Goal: Check status: Check status

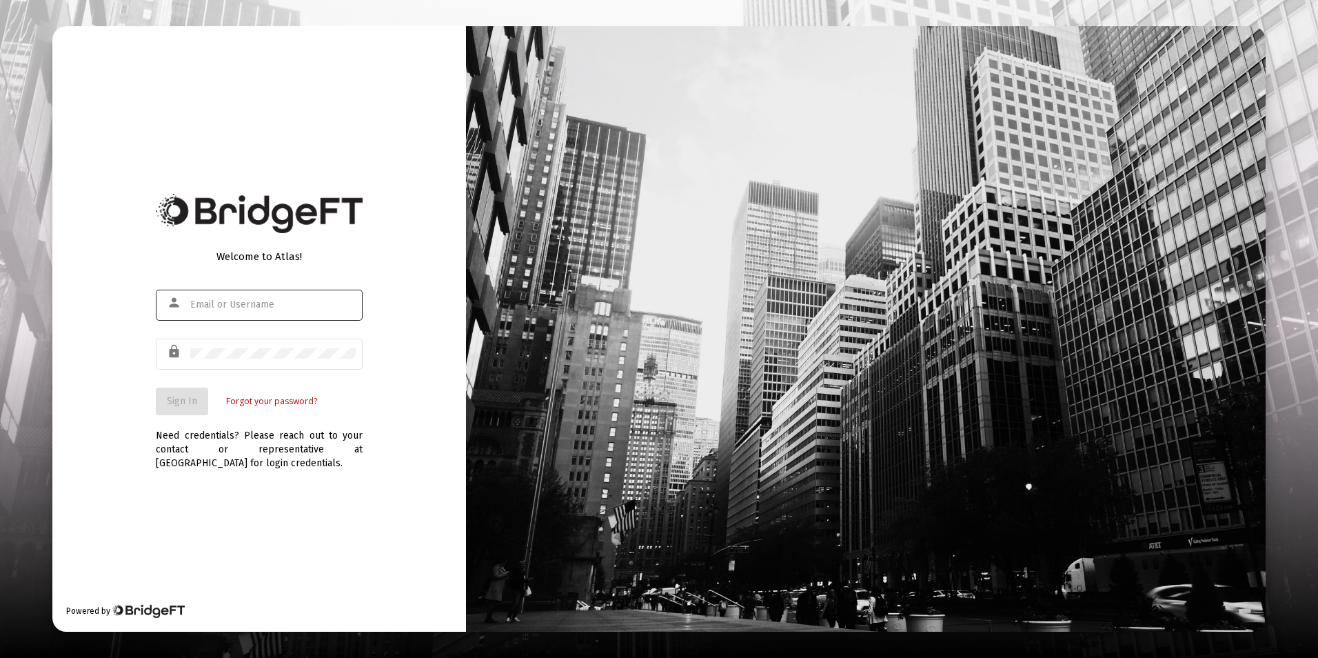
click at [254, 310] on input "text" at bounding box center [272, 304] width 165 height 11
type input "[EMAIL_ADDRESS][DOMAIN_NAME]"
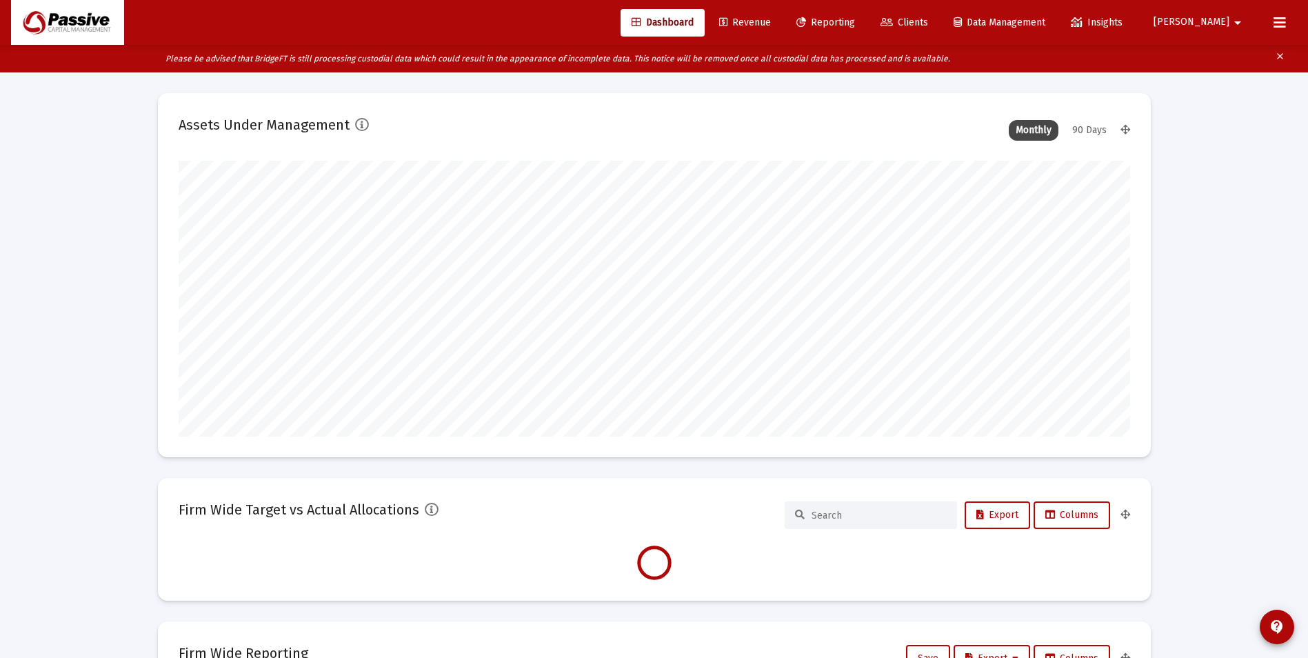
scroll to position [276, 951]
click at [771, 27] on span "Revenue" at bounding box center [745, 23] width 52 height 12
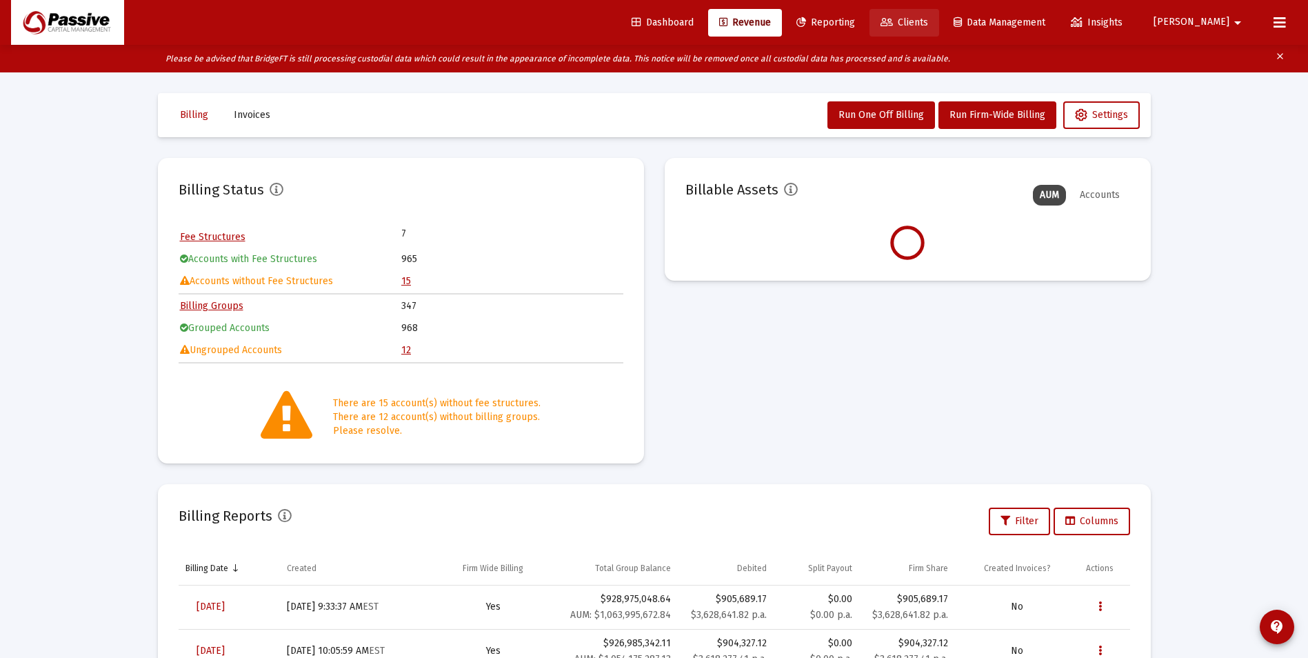
click at [928, 22] on span "Clients" at bounding box center [904, 23] width 48 height 12
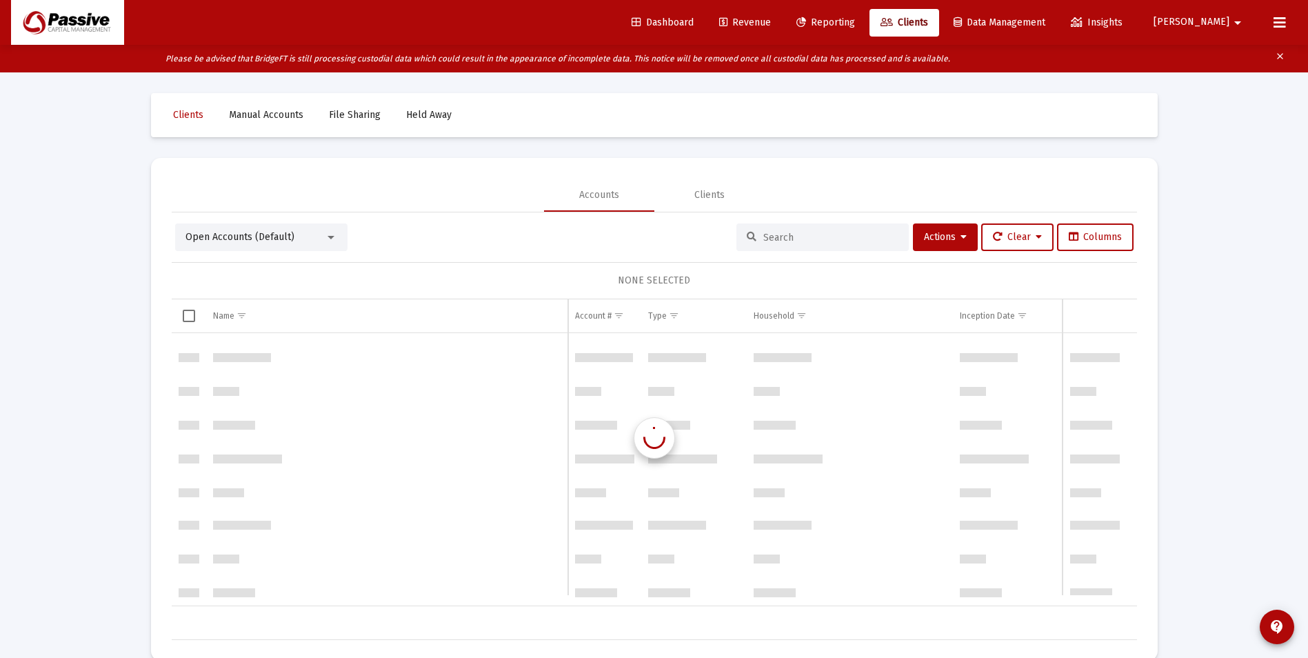
scroll to position [2068, 0]
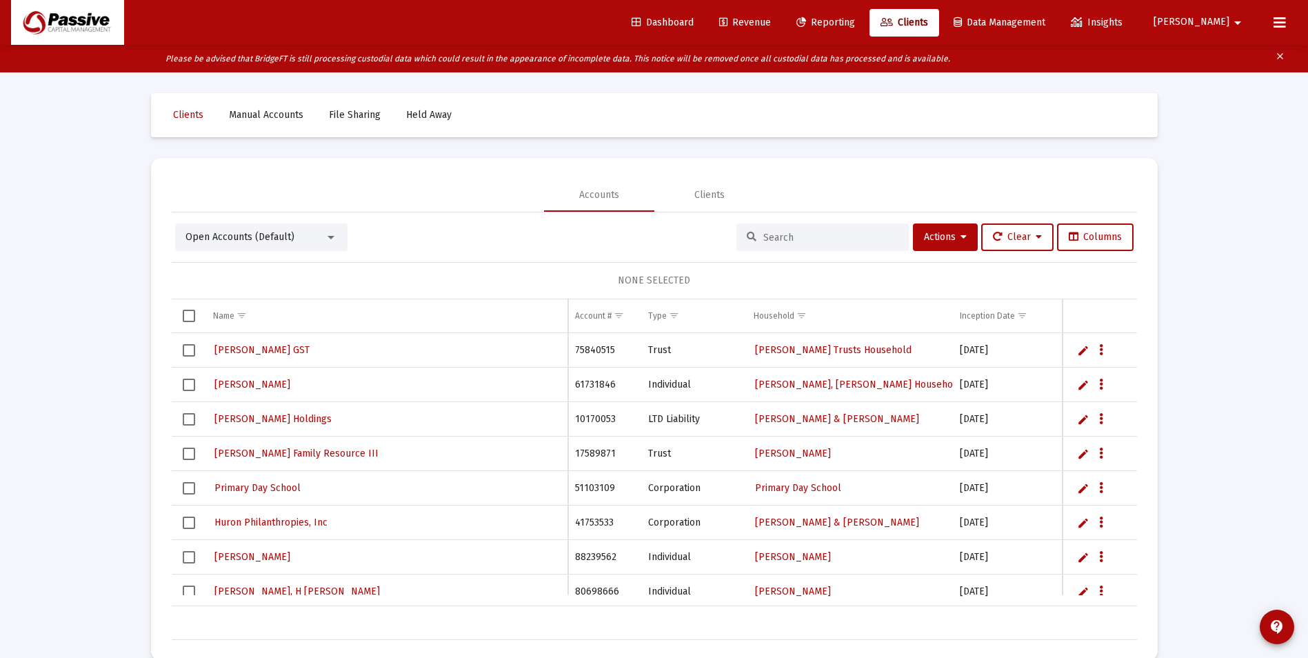
click at [855, 19] on span "Reporting" at bounding box center [825, 23] width 59 height 12
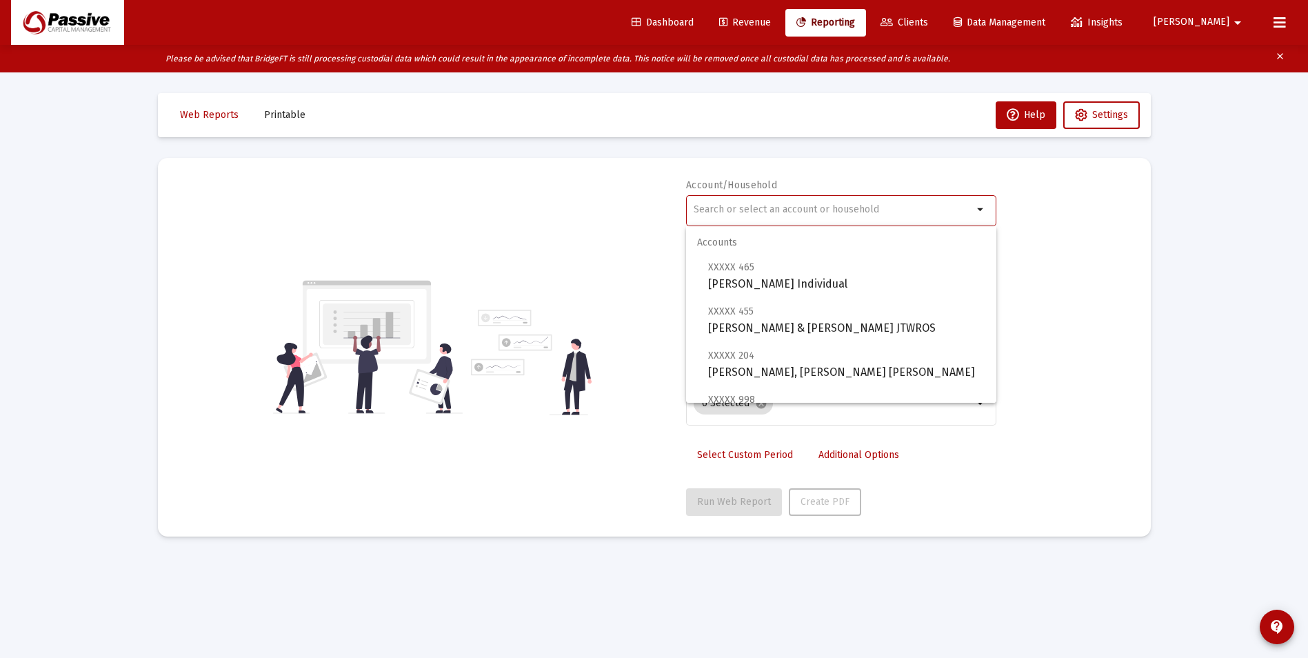
click at [781, 212] on input "text" at bounding box center [833, 209] width 279 height 11
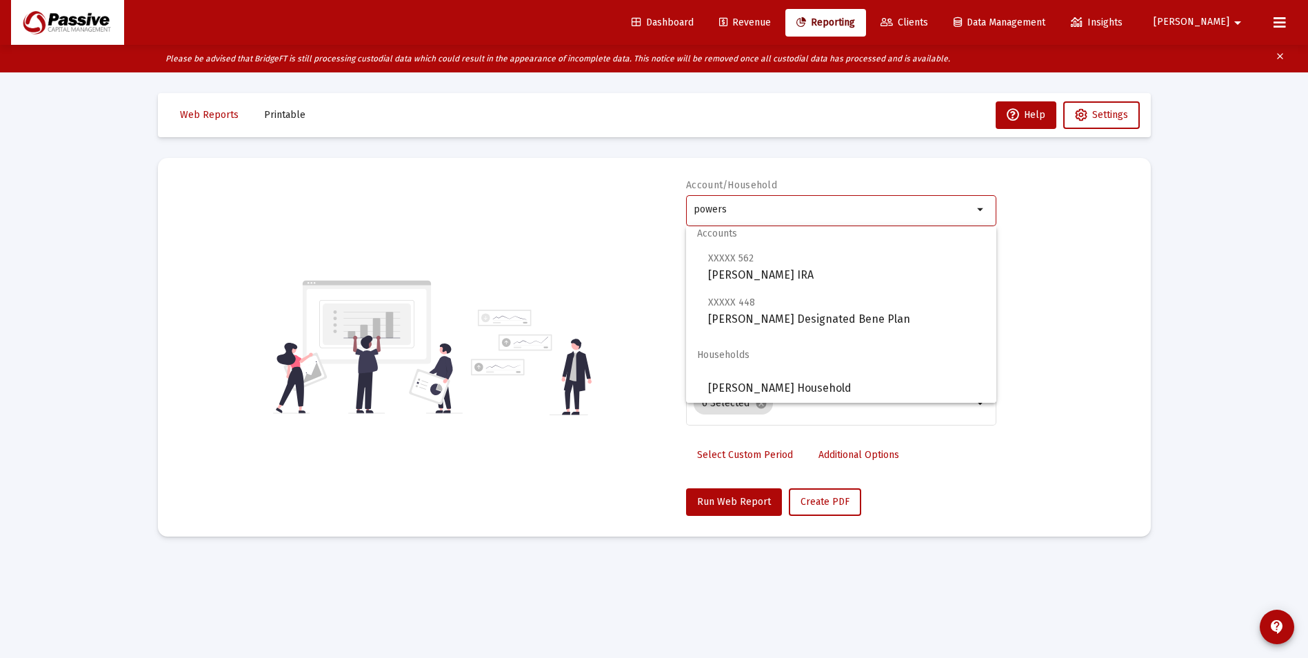
scroll to position [11, 0]
drag, startPoint x: 809, startPoint y: 384, endPoint x: 796, endPoint y: 434, distance: 52.0
click at [808, 383] on span "[PERSON_NAME] Household" at bounding box center [846, 386] width 277 height 33
type input "[PERSON_NAME] Household"
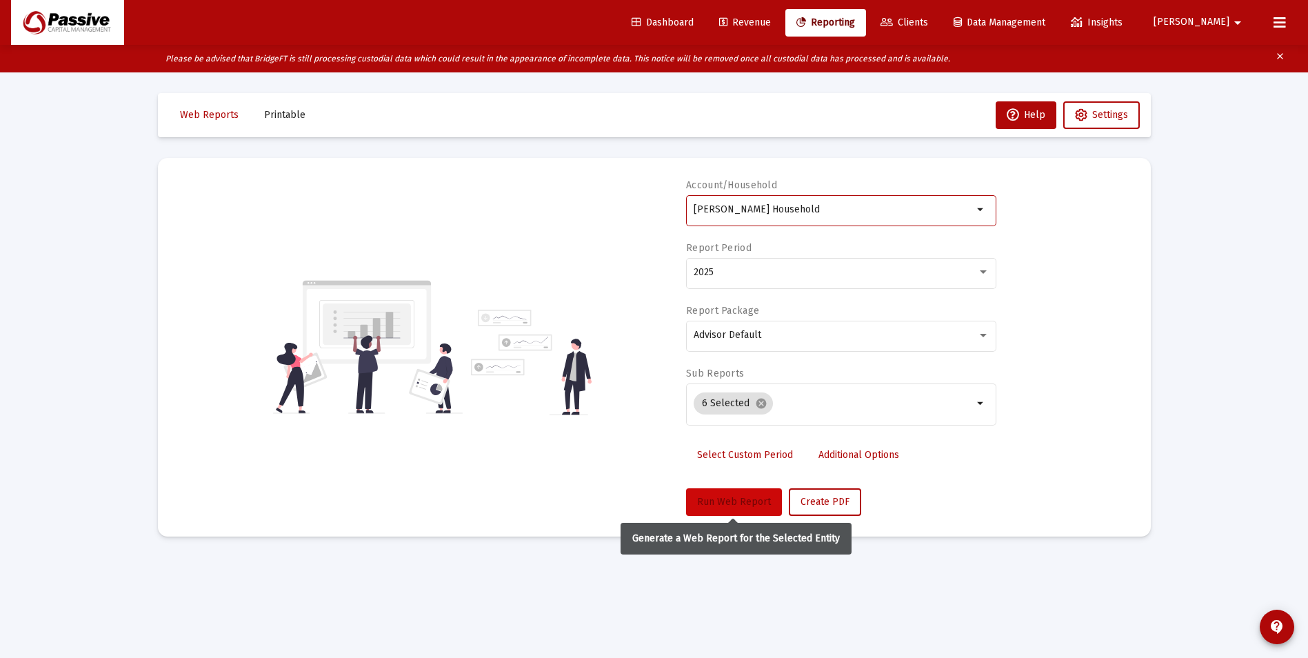
click at [758, 496] on span "Run Web Report" at bounding box center [734, 502] width 74 height 12
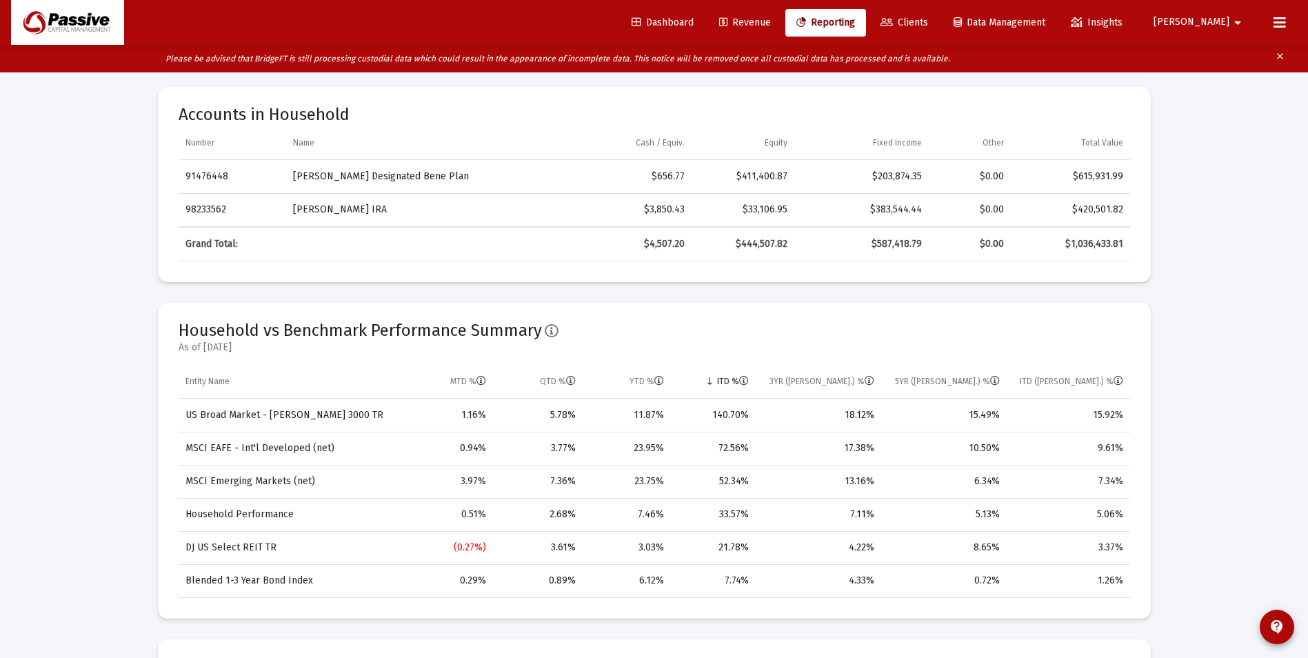
scroll to position [620, 0]
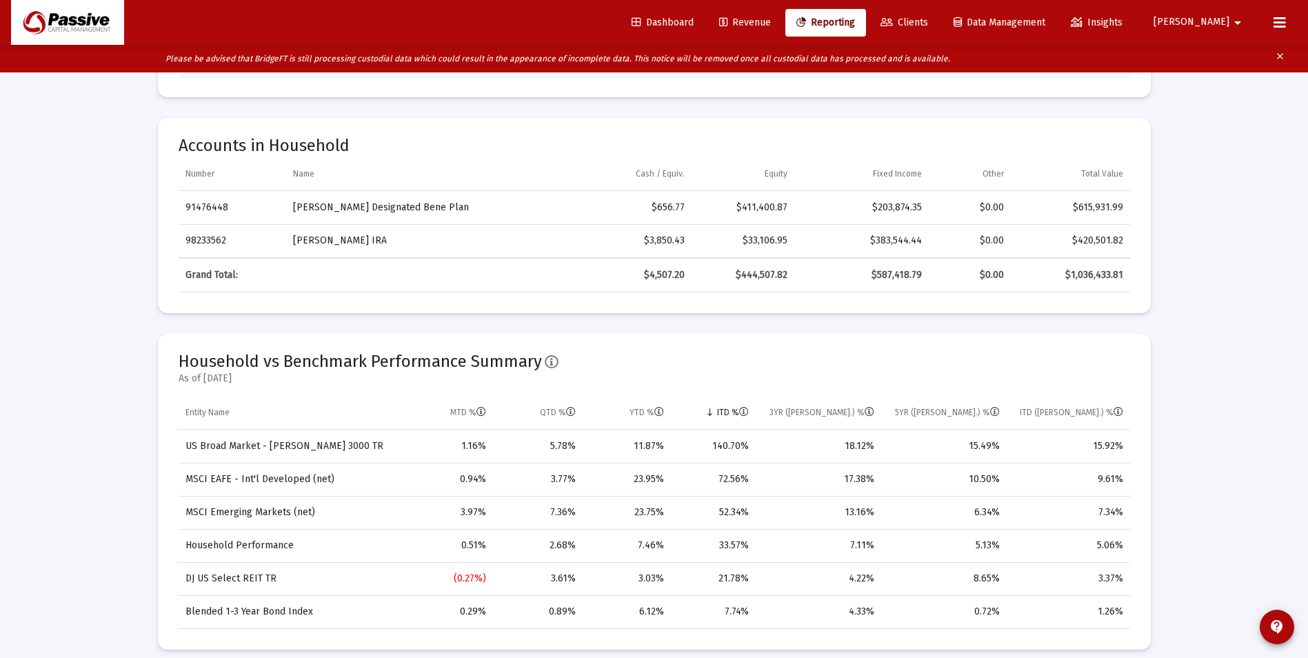
click at [771, 28] on span "Revenue" at bounding box center [745, 23] width 52 height 12
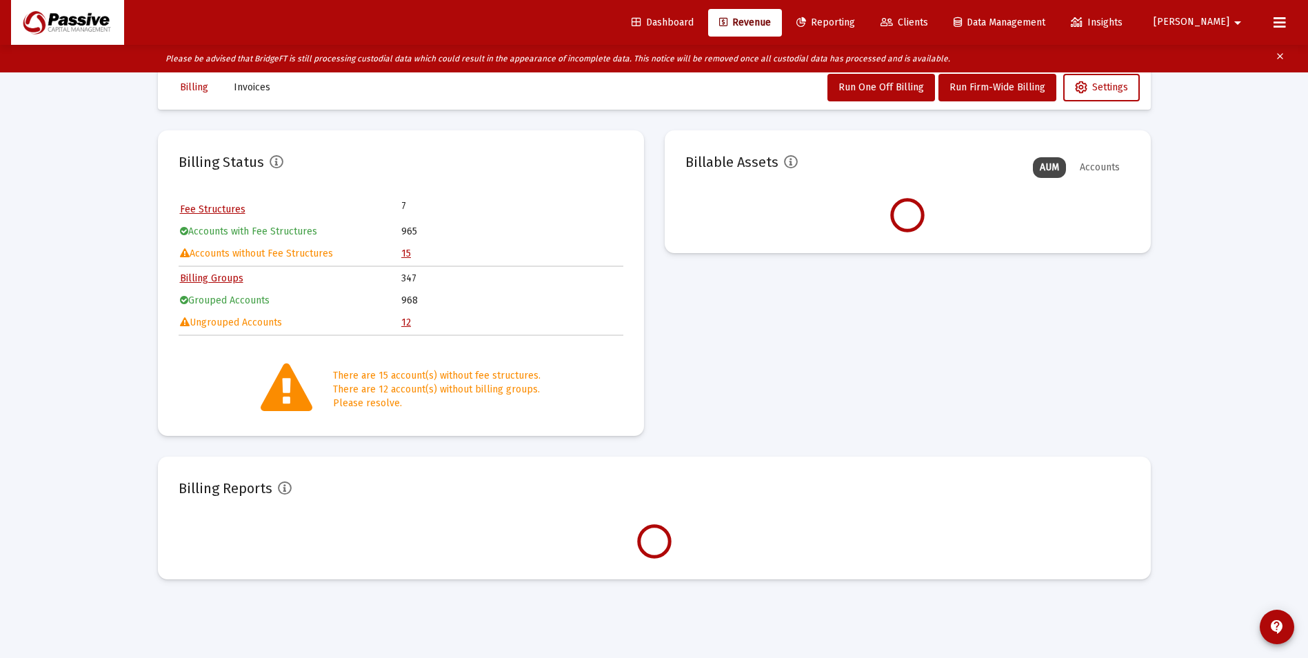
click at [855, 21] on span "Reporting" at bounding box center [825, 23] width 59 height 12
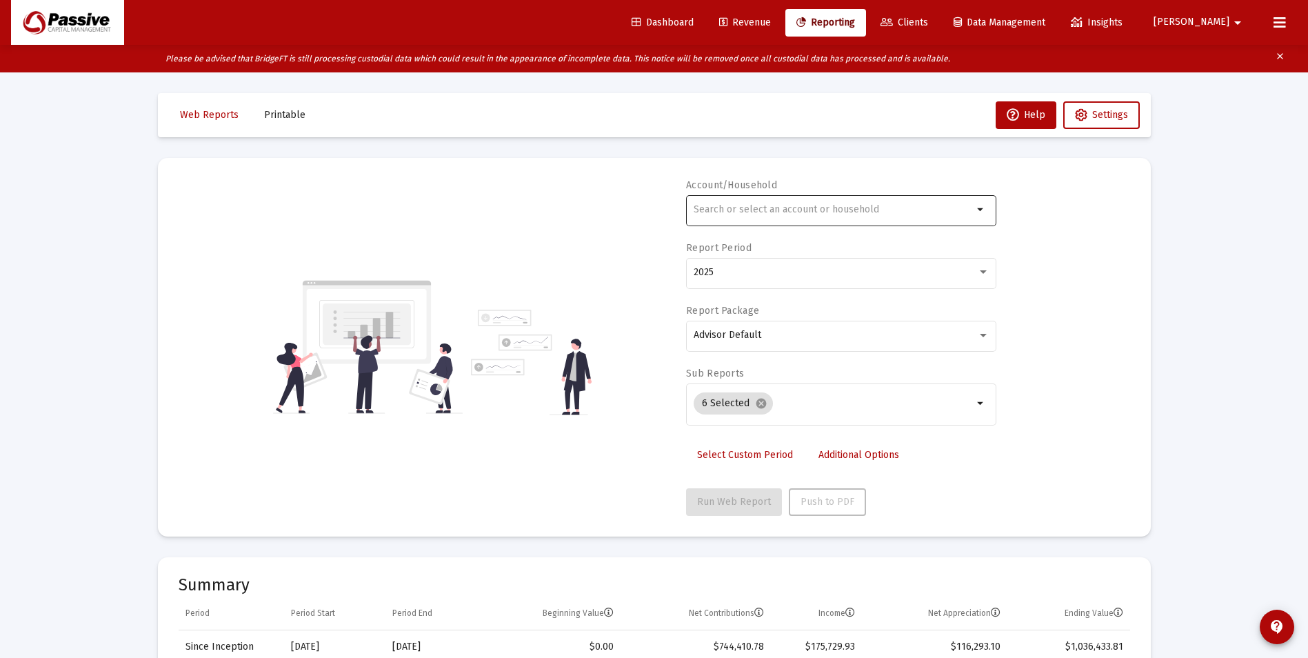
click at [800, 206] on input "text" at bounding box center [833, 209] width 279 height 11
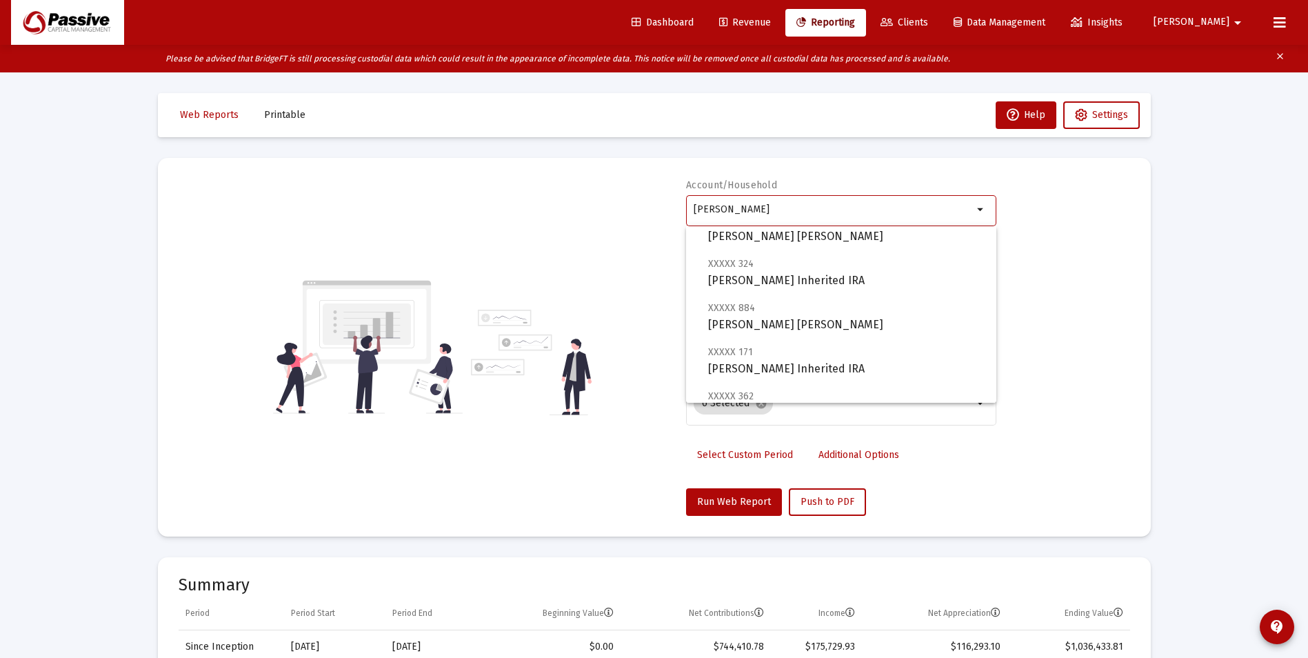
scroll to position [518, 0]
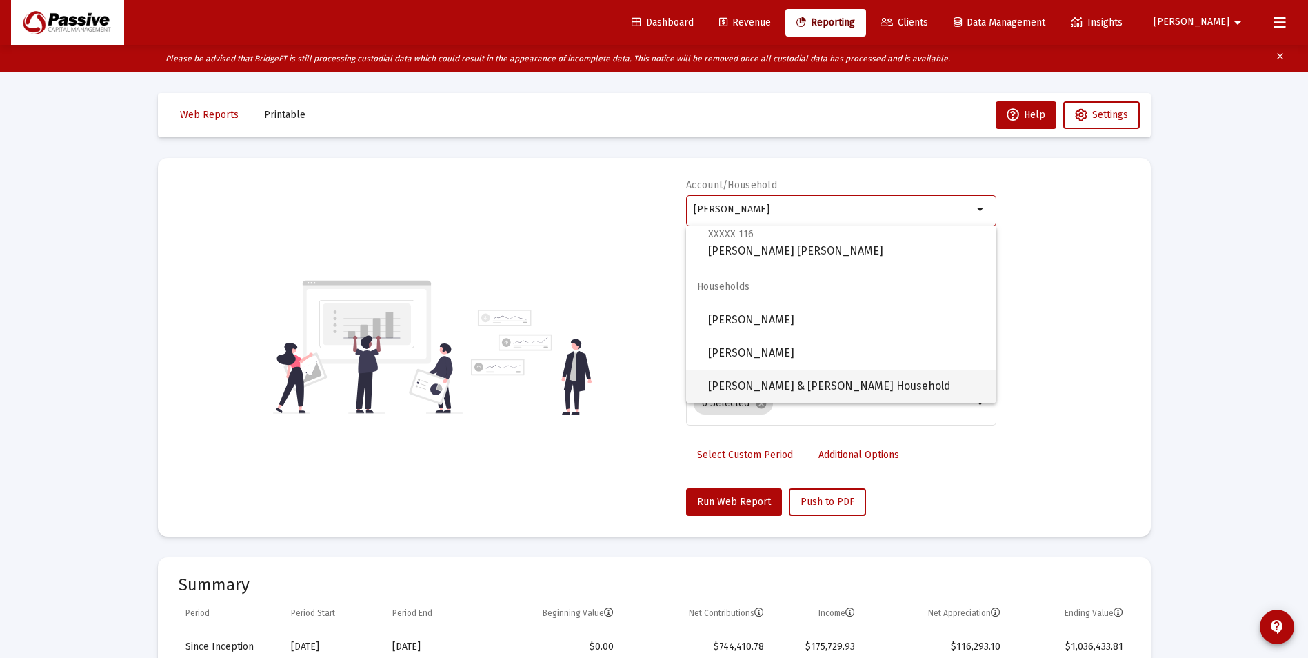
click at [791, 383] on span "[PERSON_NAME] & [PERSON_NAME] Household" at bounding box center [846, 386] width 277 height 33
type input "[PERSON_NAME] & [PERSON_NAME] Household"
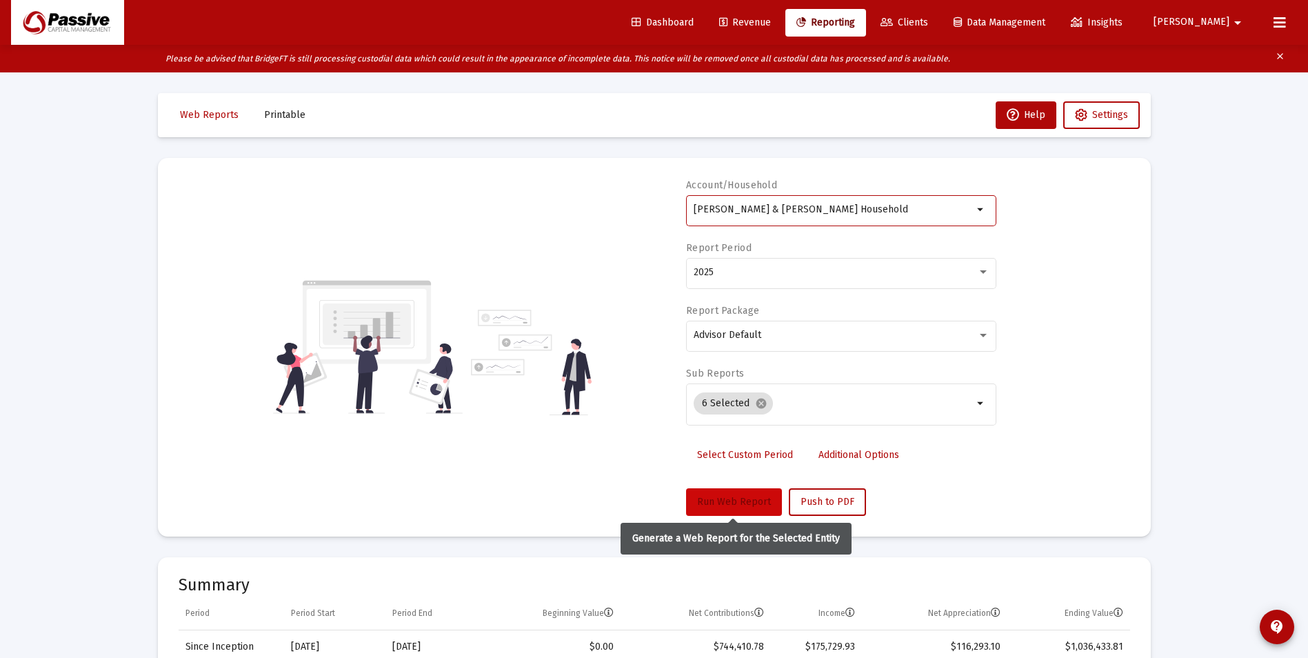
click at [739, 508] on button "Run Web Report" at bounding box center [734, 502] width 96 height 28
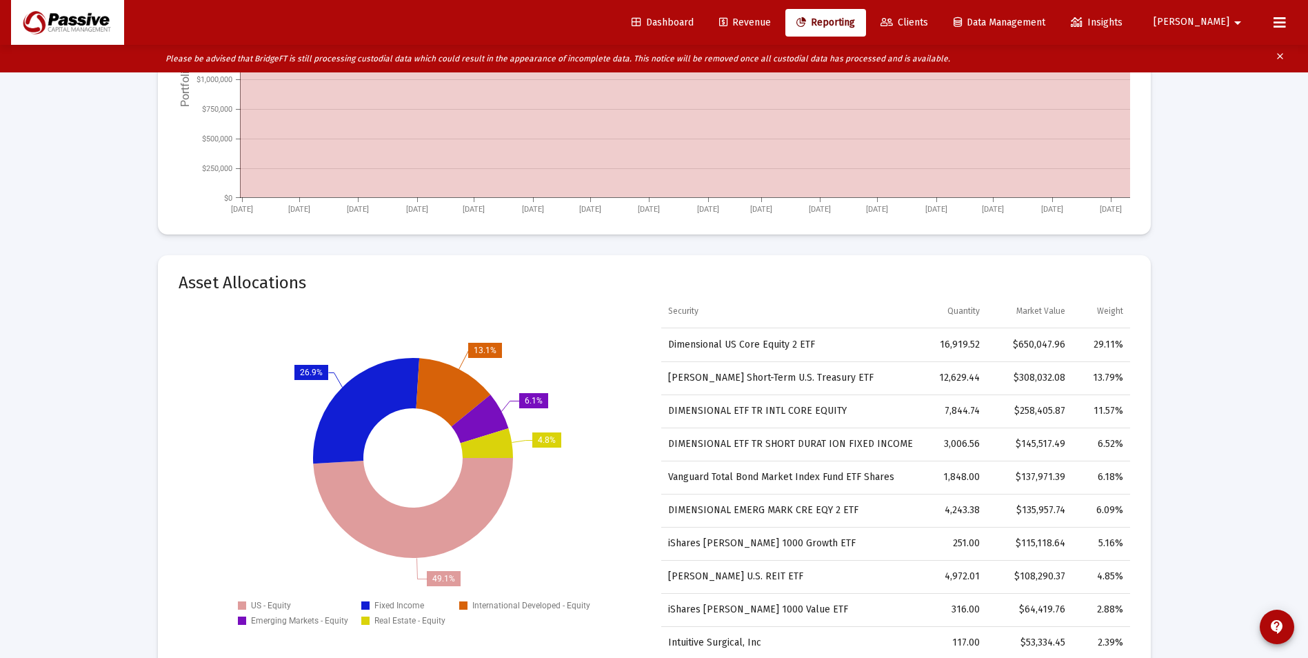
scroll to position [2206, 0]
